Goal: Information Seeking & Learning: Learn about a topic

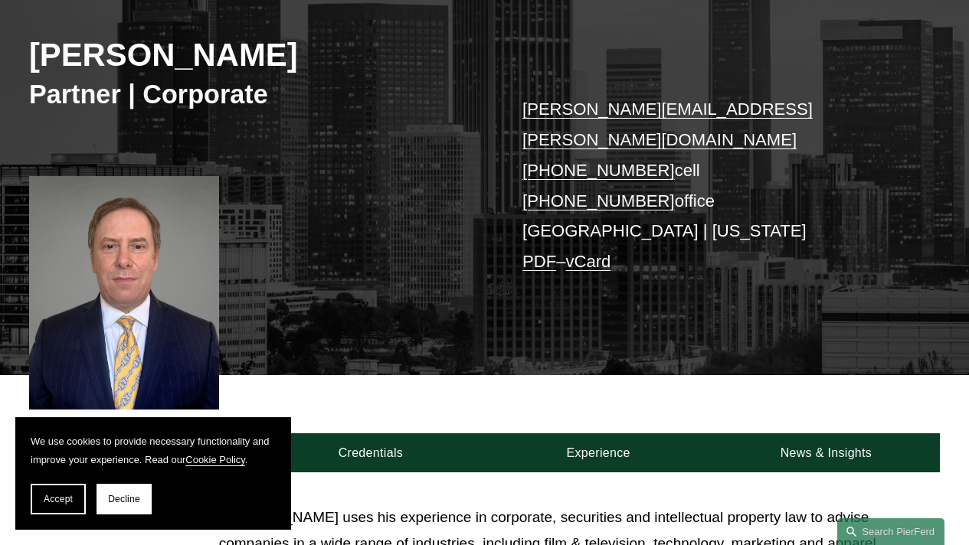
scroll to position [205, 0]
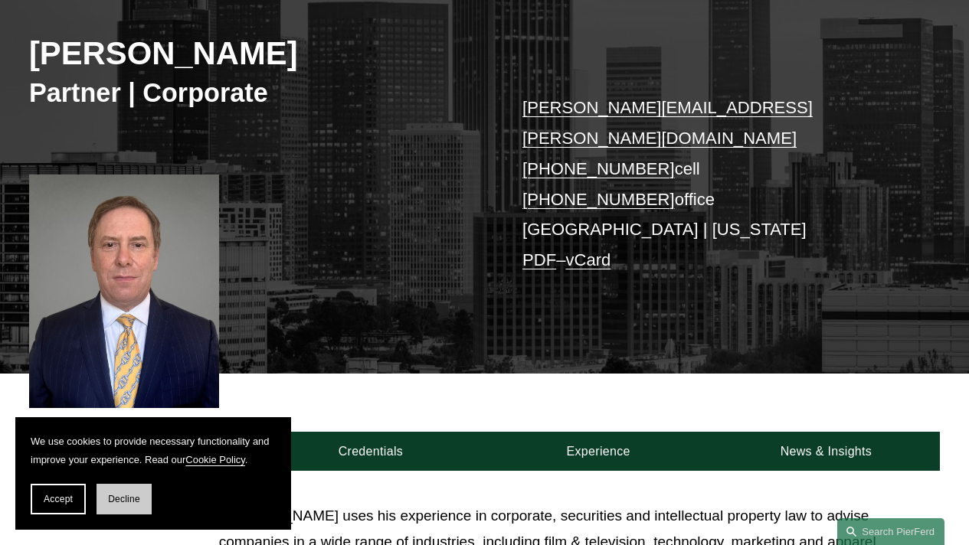
click at [117, 497] on span "Decline" at bounding box center [124, 499] width 32 height 11
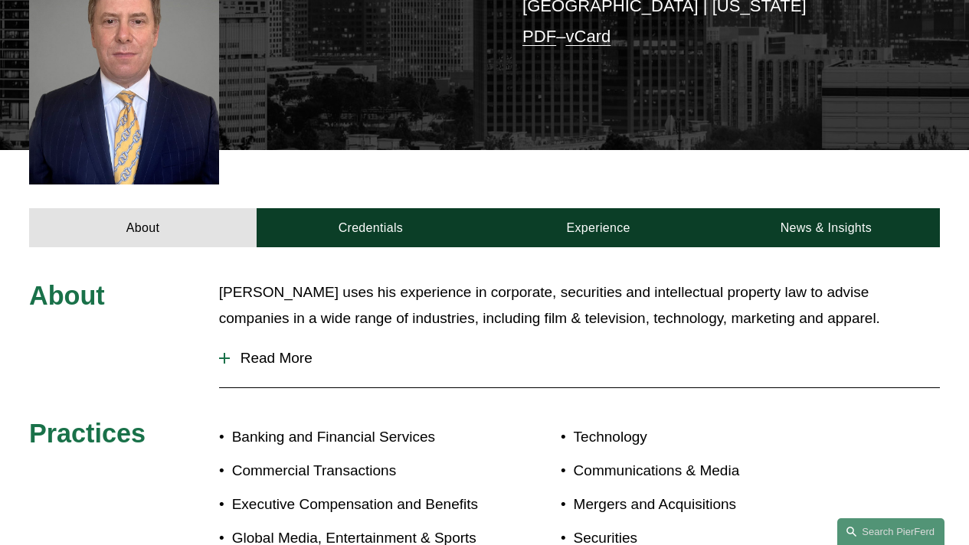
scroll to position [430, 0]
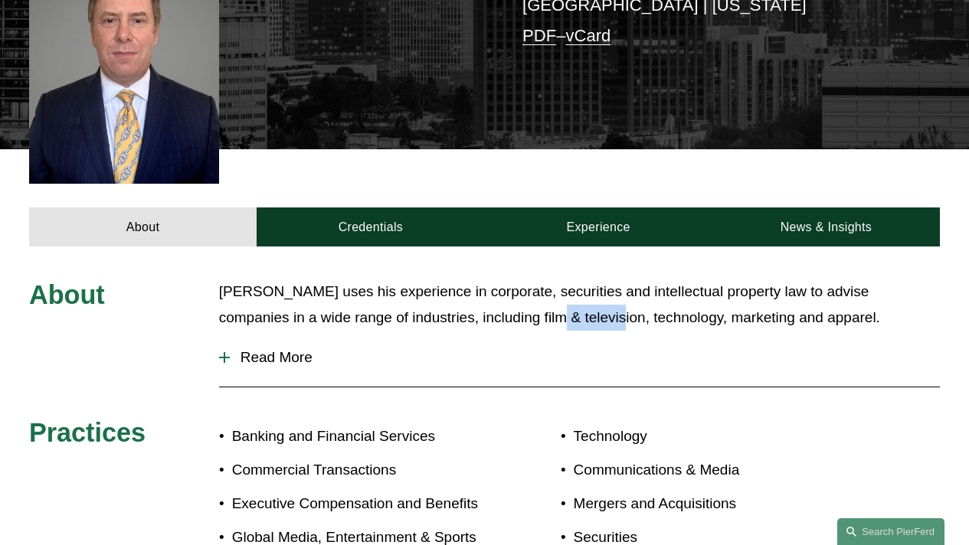
click at [514, 301] on p "Mr. Papkin uses his experience in corporate, securities and intellectual proper…" at bounding box center [579, 305] width 721 height 53
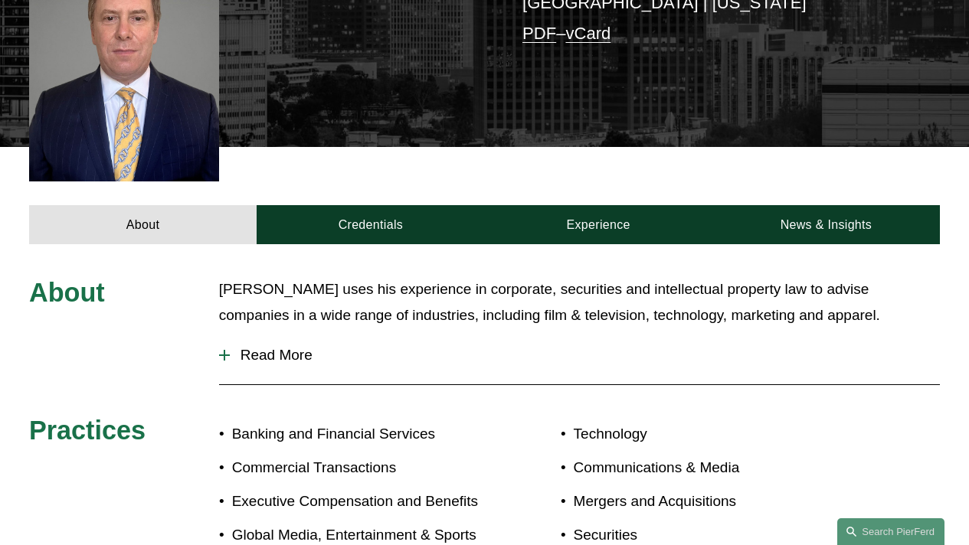
scroll to position [433, 0]
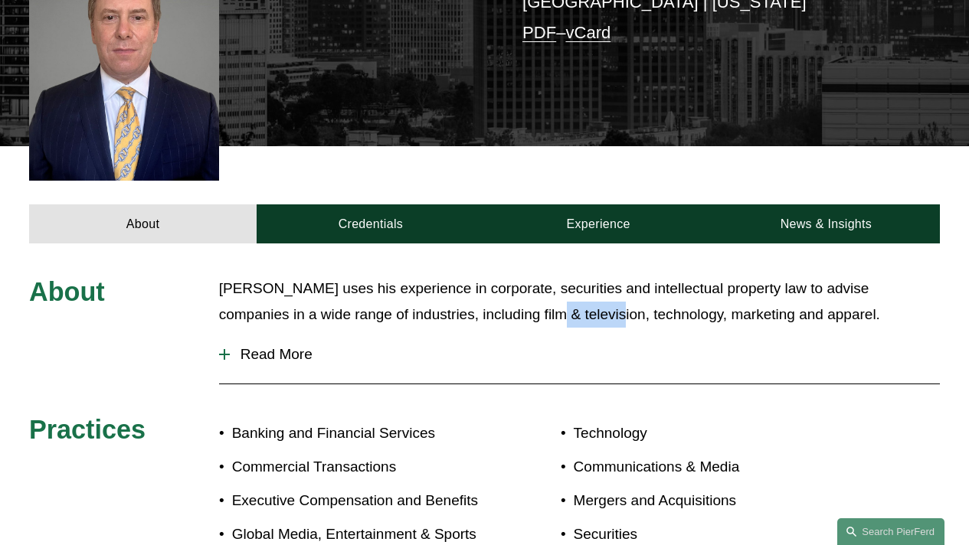
click at [513, 290] on p "Mr. Papkin uses his experience in corporate, securities and intellectual proper…" at bounding box center [579, 302] width 721 height 53
click at [411, 300] on p "Mr. Papkin uses his experience in corporate, securities and intellectual proper…" at bounding box center [579, 302] width 721 height 53
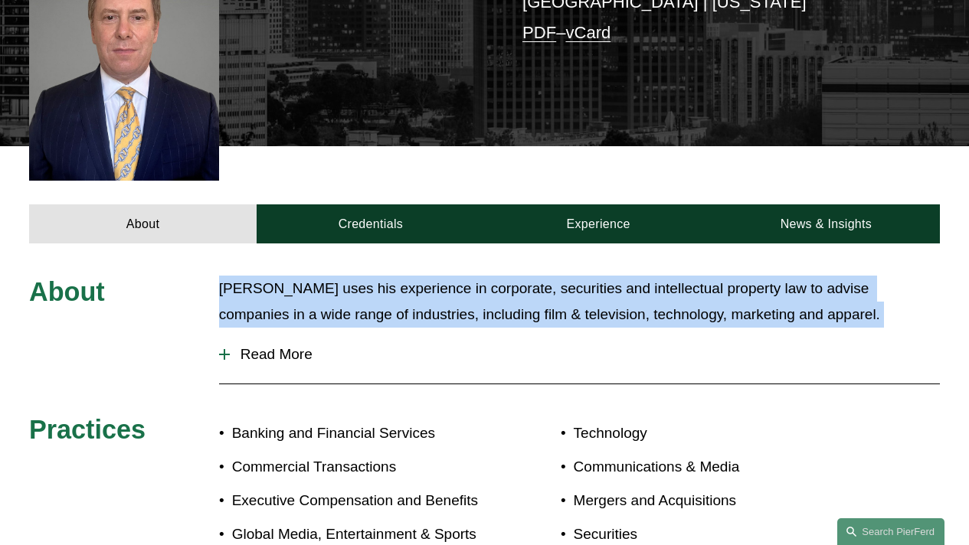
click at [411, 300] on p "Mr. Papkin uses his experience in corporate, securities and intellectual proper…" at bounding box center [579, 302] width 721 height 53
click at [667, 335] on button "Read More" at bounding box center [579, 355] width 721 height 40
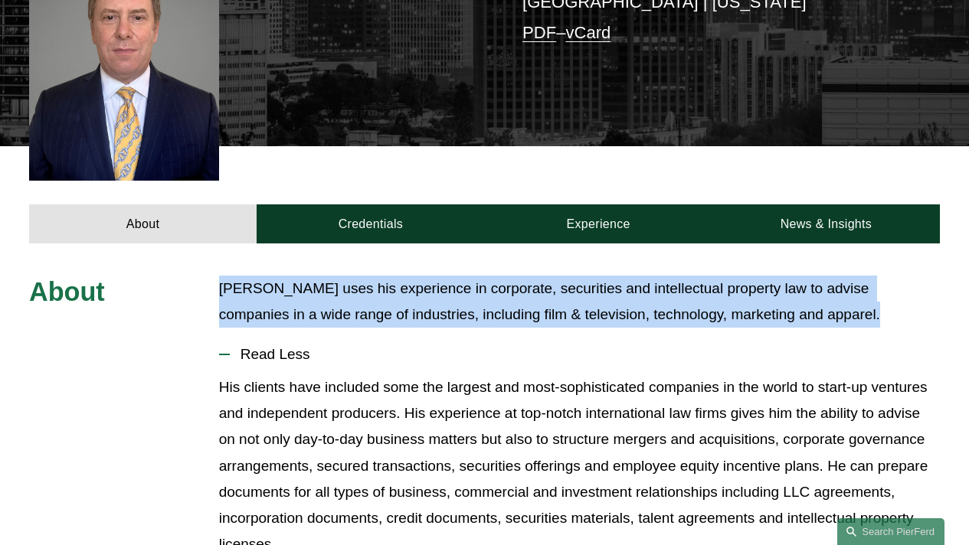
click at [735, 335] on button "Read Less" at bounding box center [579, 355] width 721 height 40
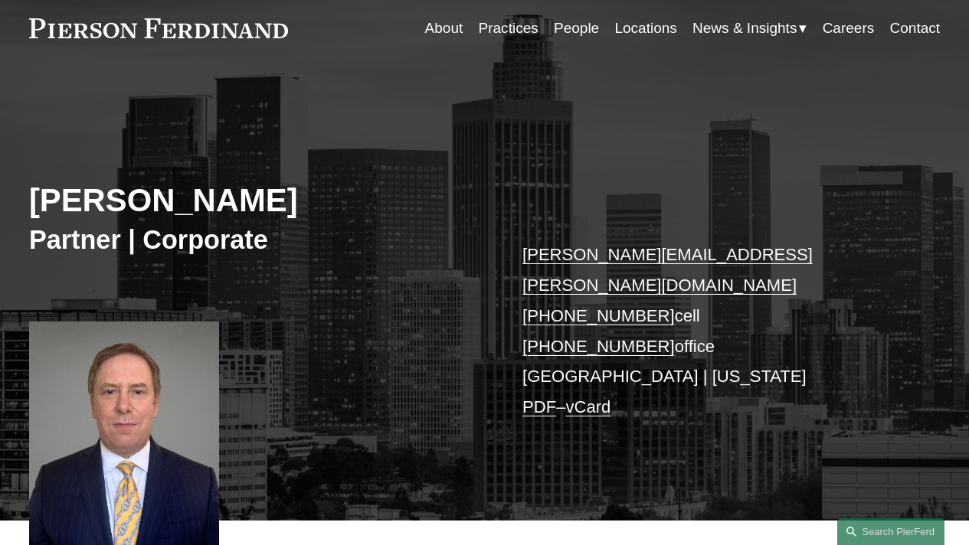
scroll to position [55, 0]
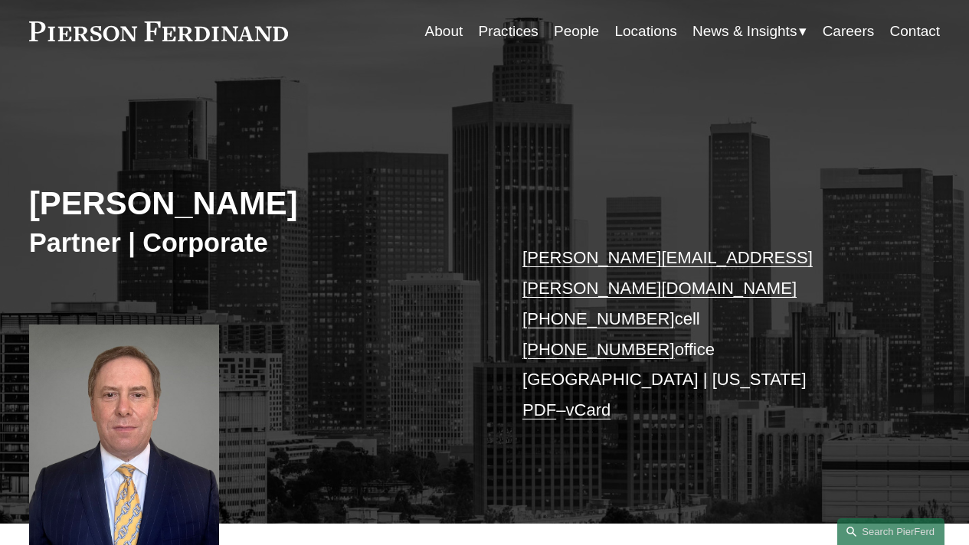
click at [550, 401] on link "PDF" at bounding box center [539, 410] width 34 height 19
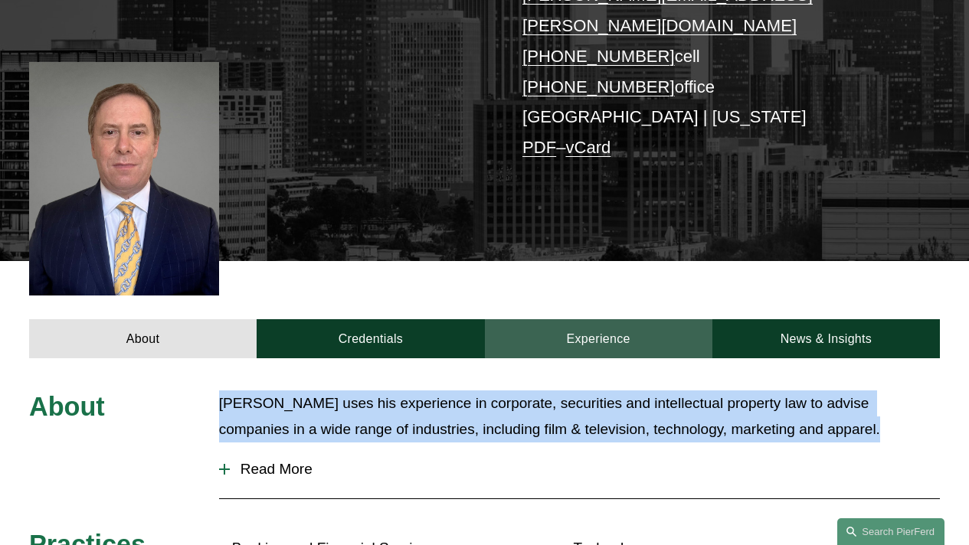
scroll to position [319, 0]
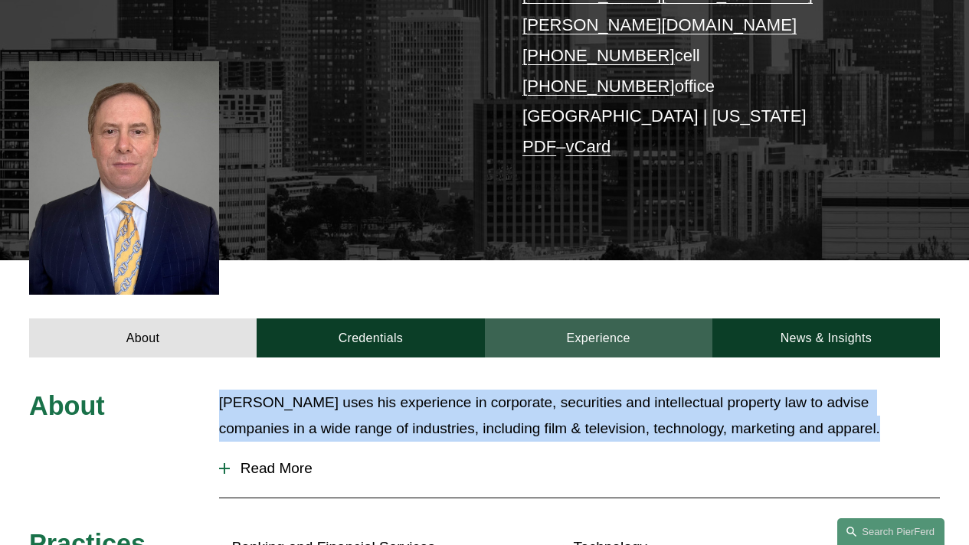
click at [641, 319] on link "Experience" at bounding box center [598, 338] width 227 height 39
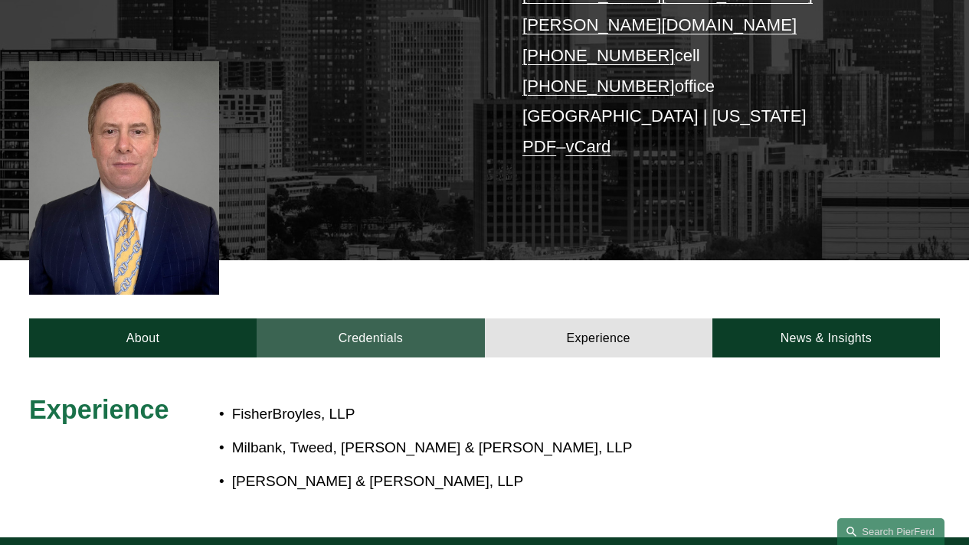
click at [371, 319] on link "Credentials" at bounding box center [370, 338] width 227 height 39
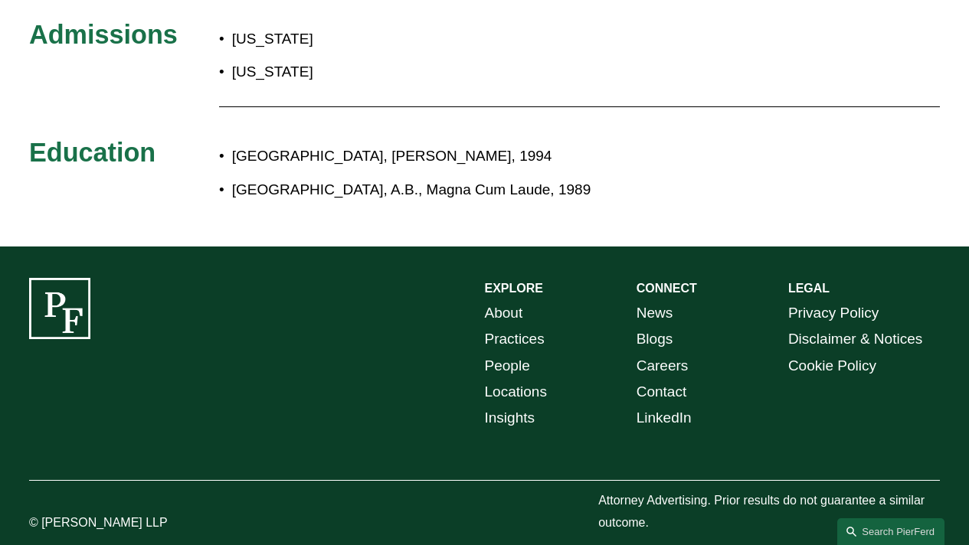
scroll to position [473, 0]
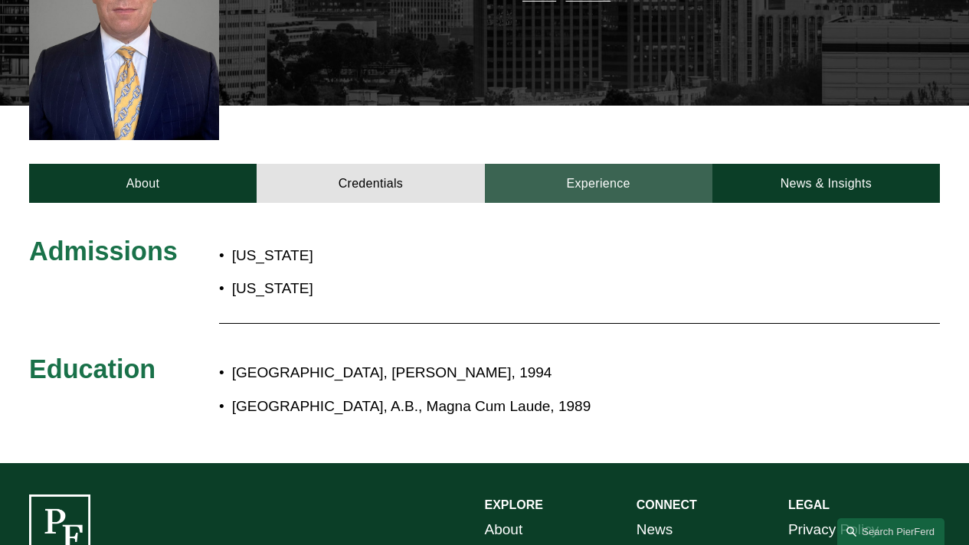
click at [563, 164] on link "Experience" at bounding box center [598, 183] width 227 height 39
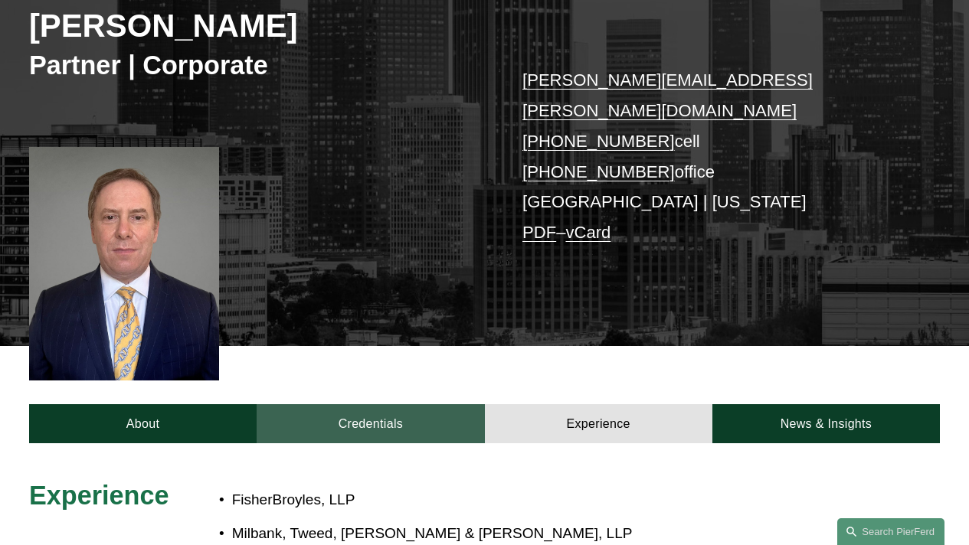
scroll to position [233, 0]
click at [349, 404] on link "Credentials" at bounding box center [370, 423] width 227 height 39
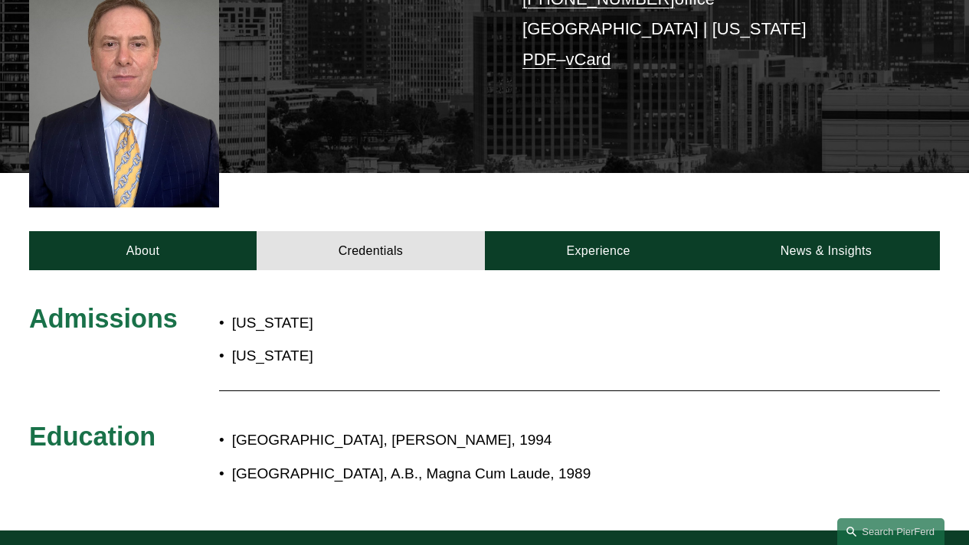
scroll to position [407, 0]
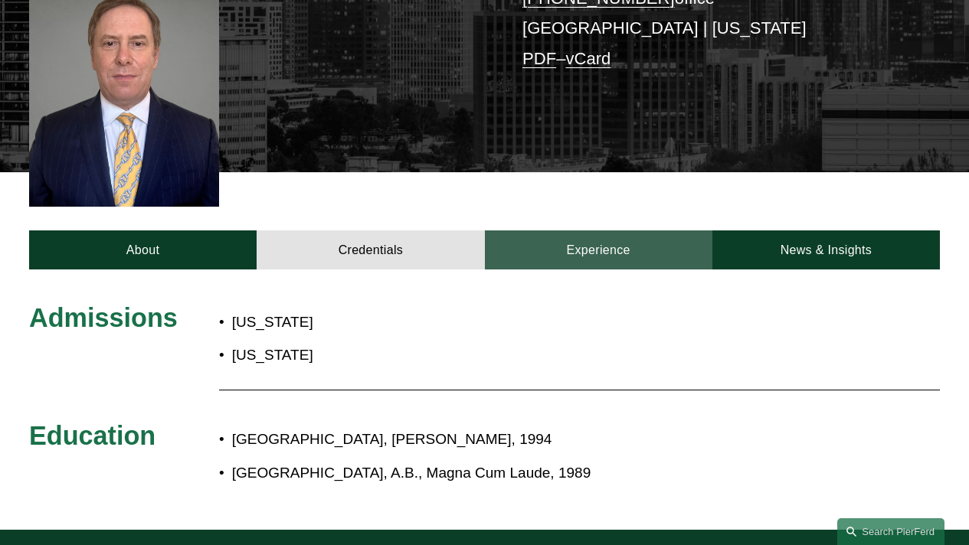
click at [565, 231] on link "Experience" at bounding box center [598, 250] width 227 height 39
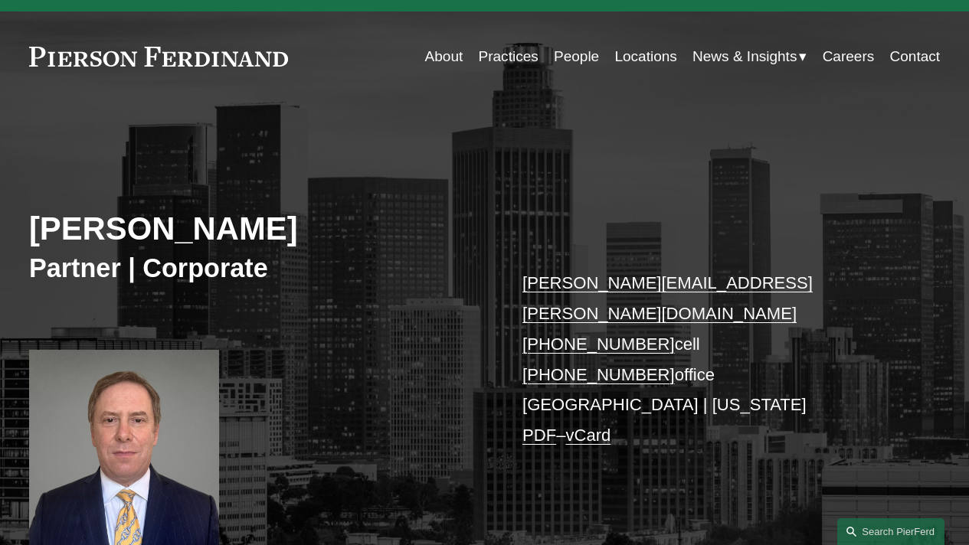
scroll to position [0, 0]
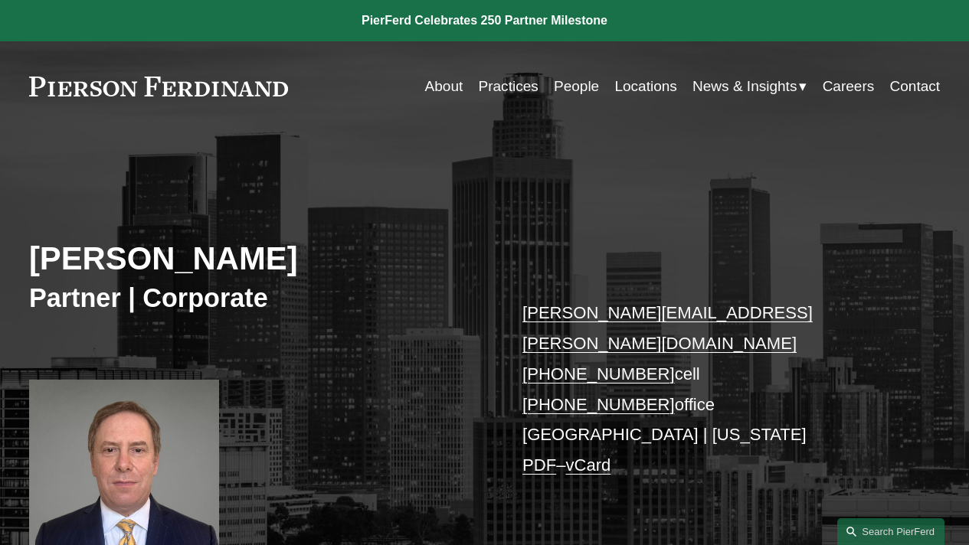
click at [583, 96] on link "People" at bounding box center [576, 86] width 45 height 29
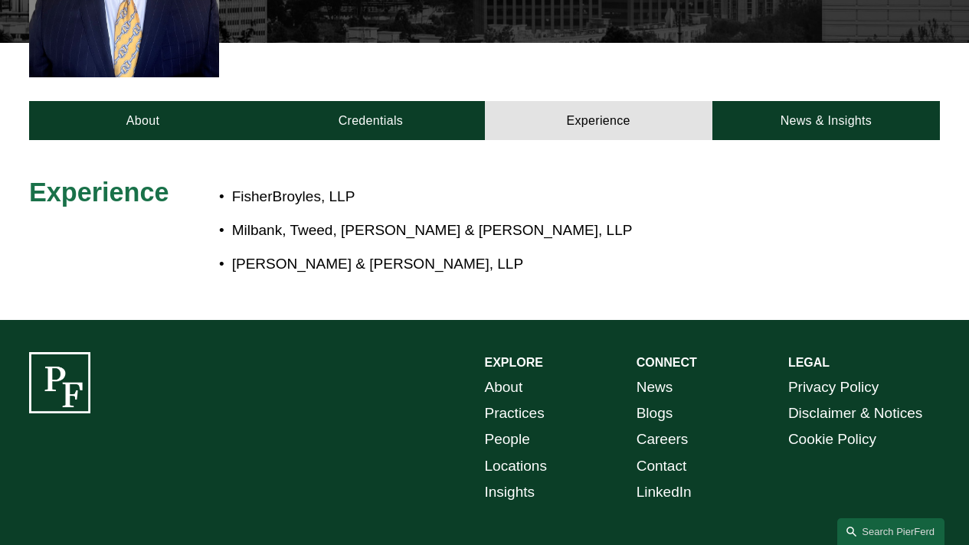
scroll to position [607, 0]
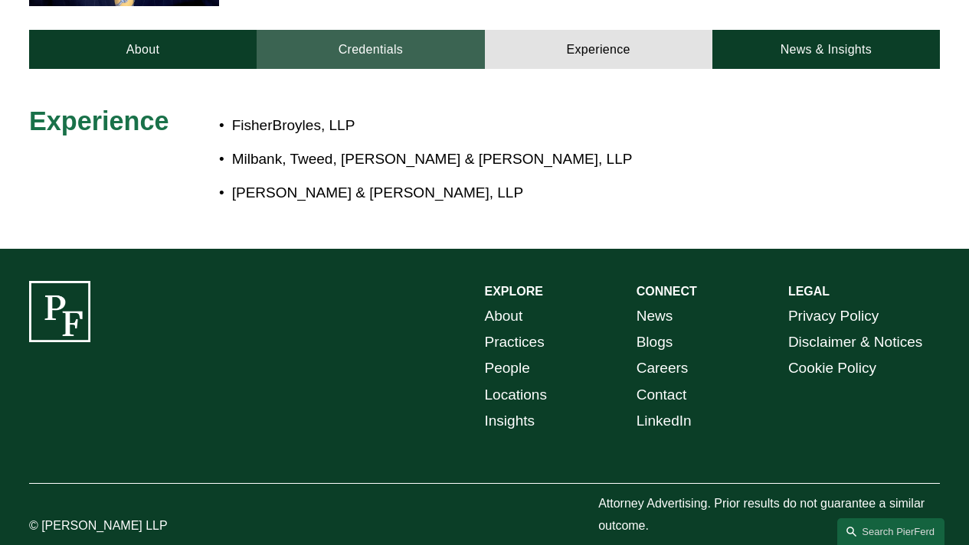
click at [373, 34] on link "Credentials" at bounding box center [370, 49] width 227 height 39
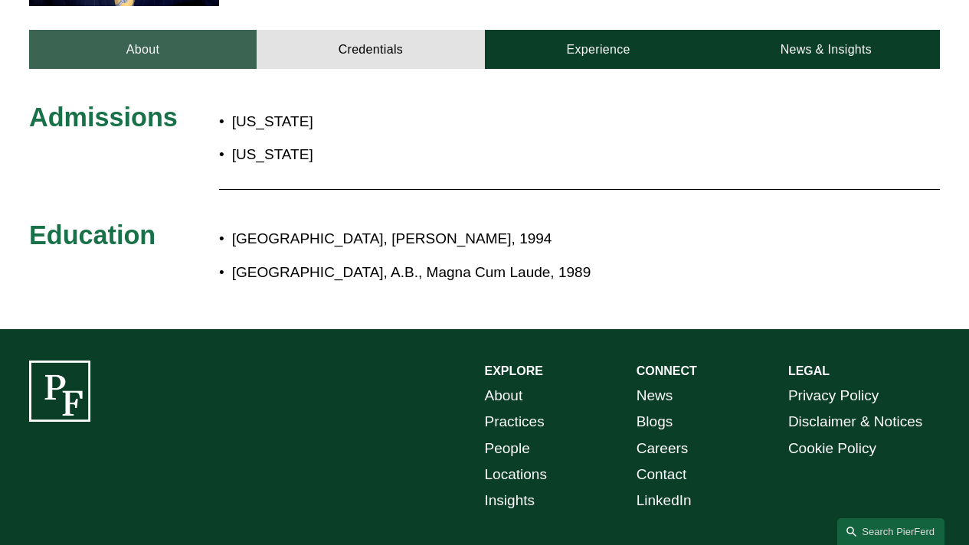
click at [181, 41] on link "About" at bounding box center [142, 49] width 227 height 39
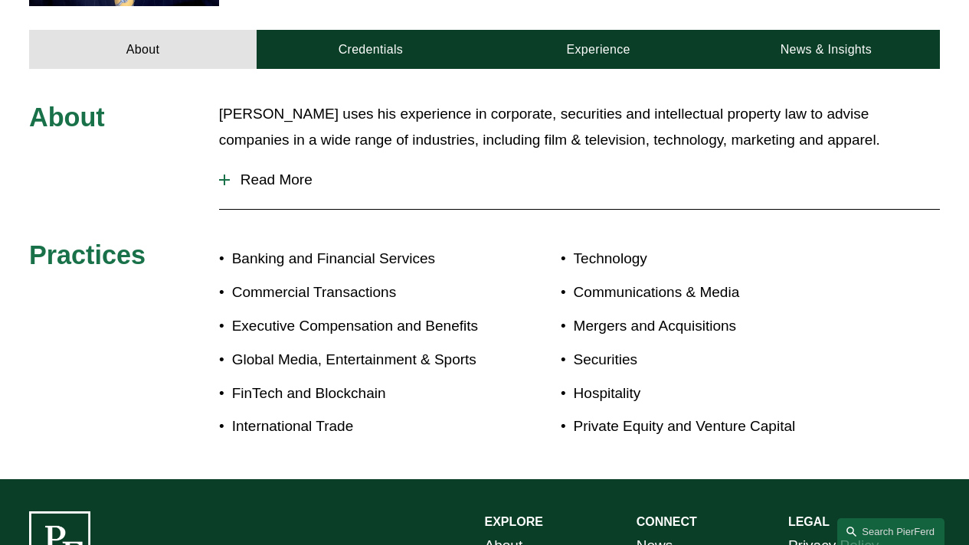
click at [237, 172] on span "Read More" at bounding box center [585, 180] width 710 height 17
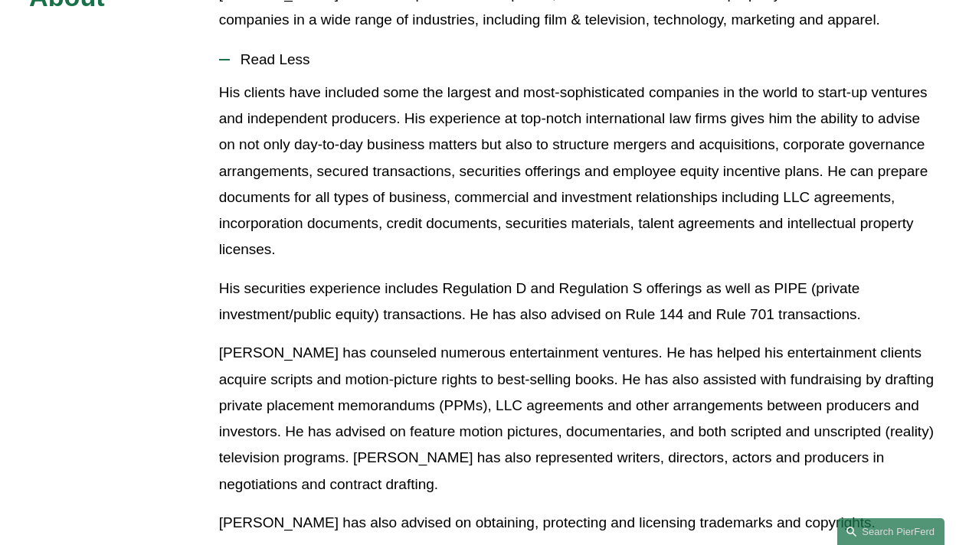
scroll to position [782, 0]
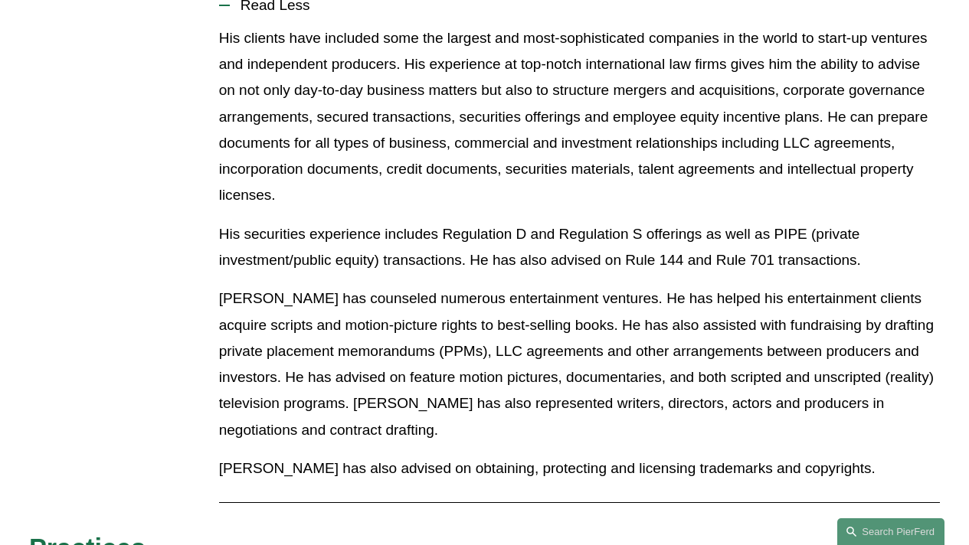
click at [280, 330] on p "Mr. Papkin has counseled numerous entertainment ventures. He has helped his ent…" at bounding box center [579, 365] width 721 height 158
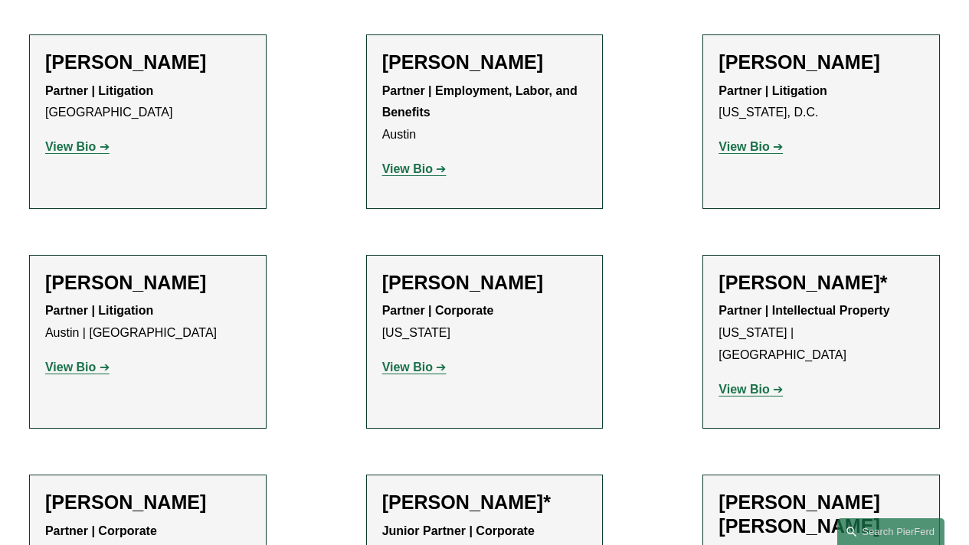
scroll to position [585, 0]
